Goal: Navigation & Orientation: Go to known website

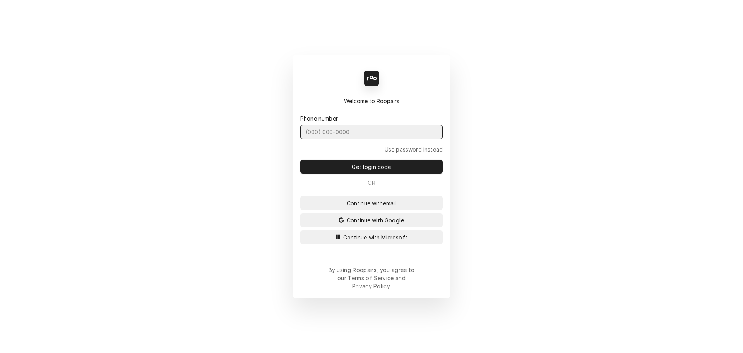
click at [329, 139] on input "Dynamic Content Wrapper" at bounding box center [371, 132] width 142 height 14
click at [372, 207] on span "Continue with email" at bounding box center [371, 203] width 53 height 8
click at [330, 139] on input "Dynamic Content Wrapper" at bounding box center [371, 132] width 142 height 14
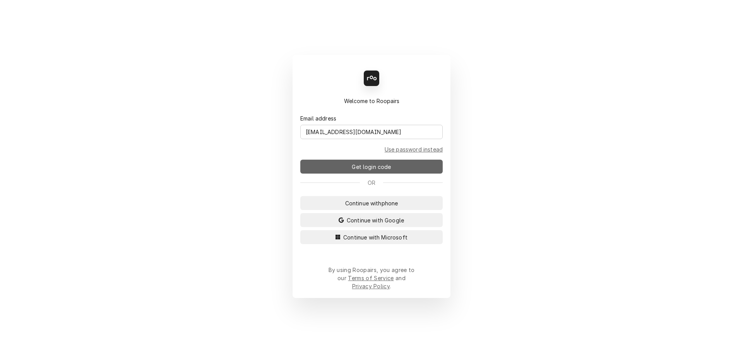
click at [378, 171] on span "Get login code" at bounding box center [371, 167] width 42 height 8
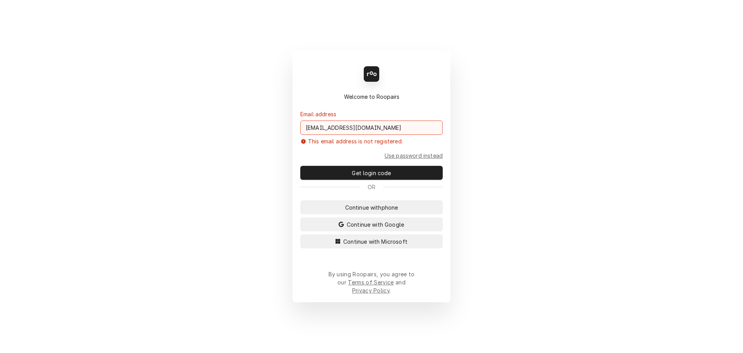
drag, startPoint x: 367, startPoint y: 138, endPoint x: 328, endPoint y: 138, distance: 39.1
click at [328, 135] on input "[EMAIL_ADDRESS][DOMAIN_NAME]" at bounding box center [371, 127] width 142 height 14
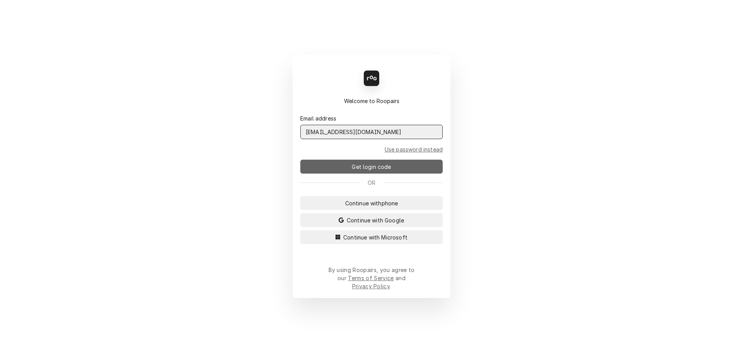
type input "[EMAIL_ADDRESS][DOMAIN_NAME]"
click at [355, 171] on span "Get login code" at bounding box center [371, 167] width 42 height 8
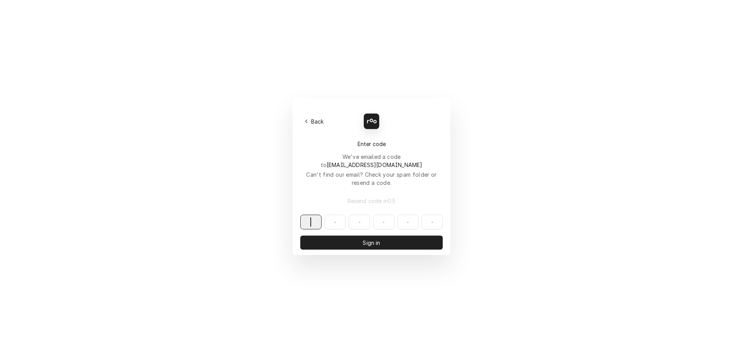
paste input "576125"
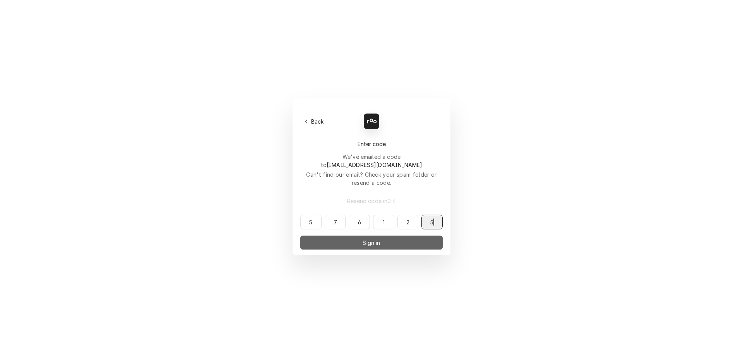
type input "576125"
click at [375, 239] on span "Sign in" at bounding box center [371, 243] width 21 height 8
